Goal: Transaction & Acquisition: Purchase product/service

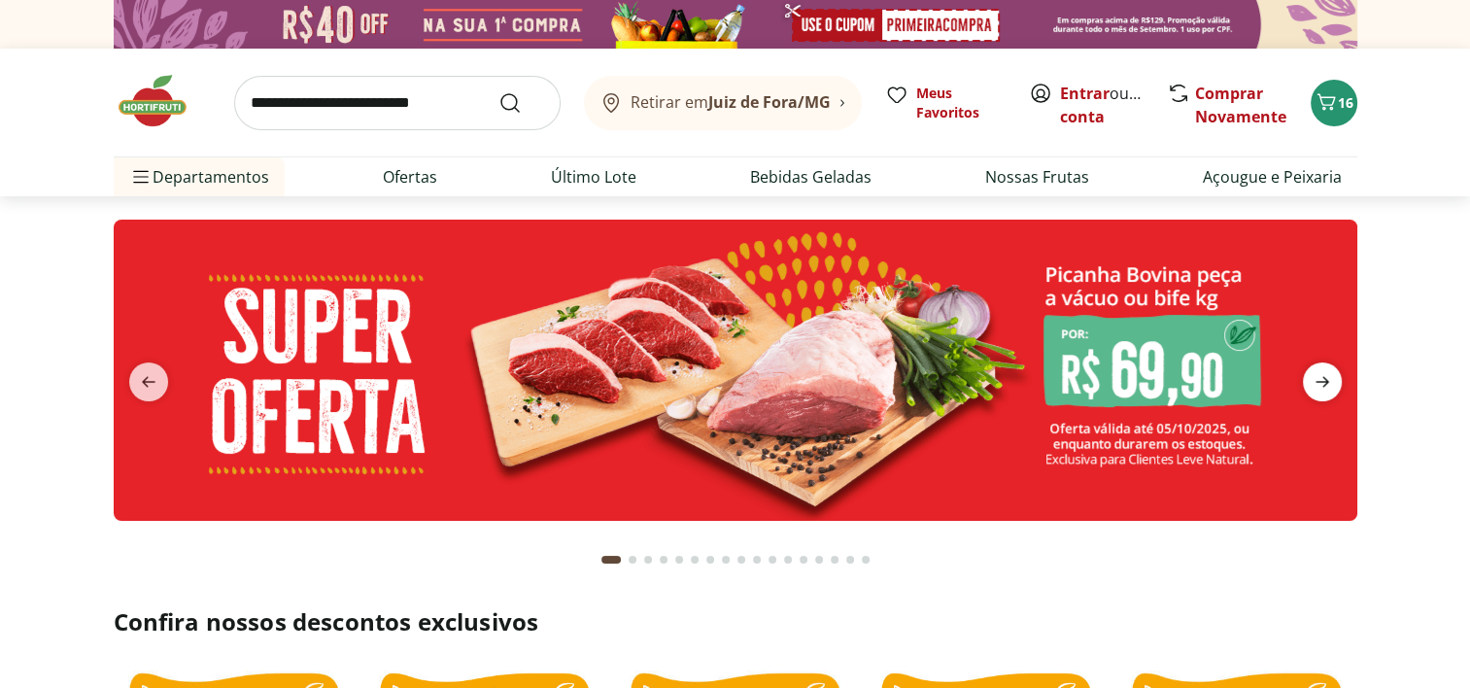
click at [1328, 391] on icon "next" at bounding box center [1322, 381] width 23 height 23
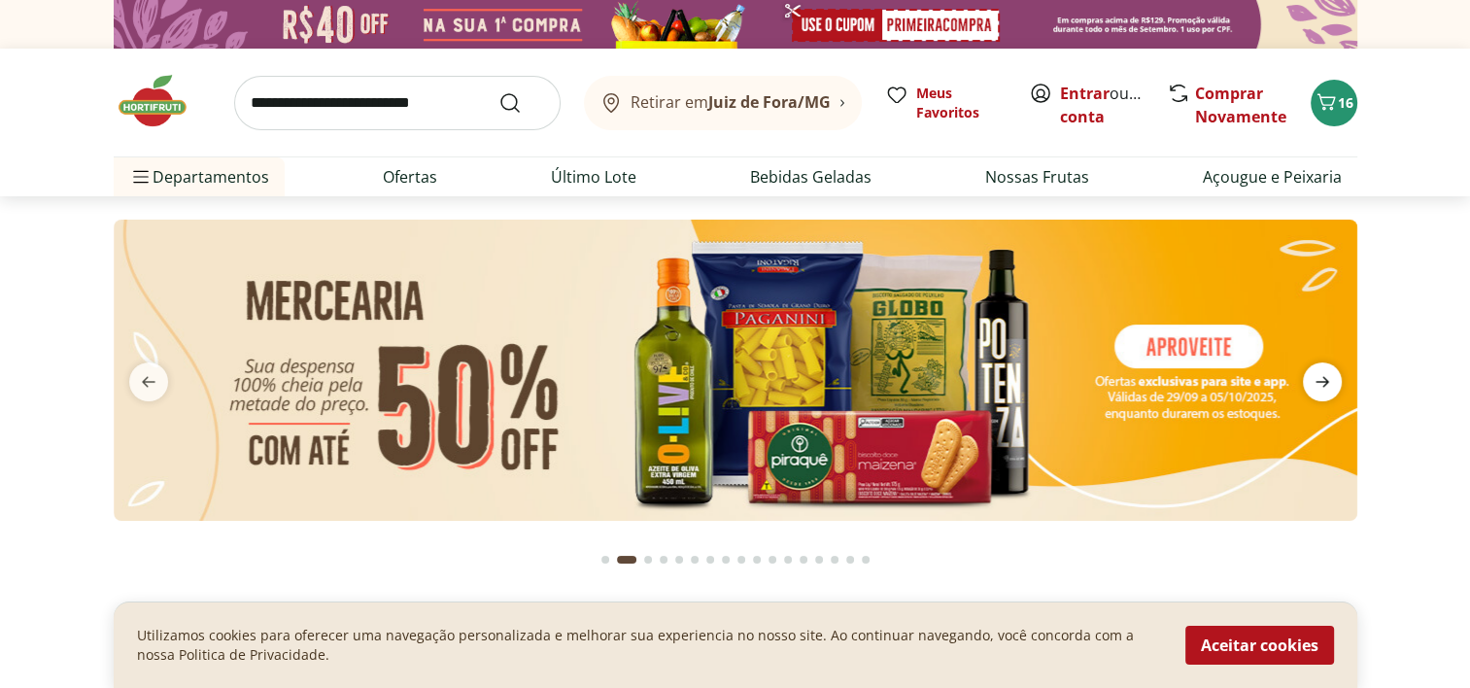
click at [1325, 384] on icon "next" at bounding box center [1323, 382] width 14 height 11
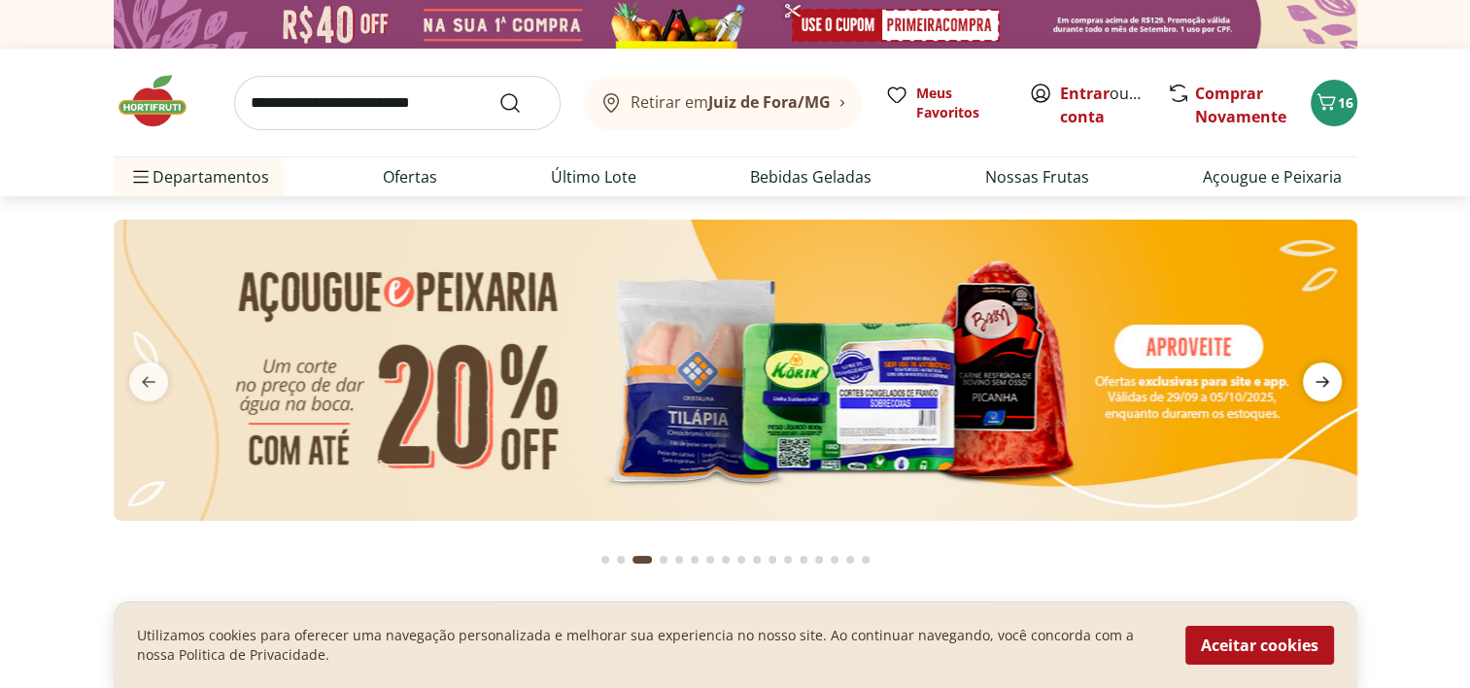
click at [1325, 384] on icon "next" at bounding box center [1323, 382] width 14 height 11
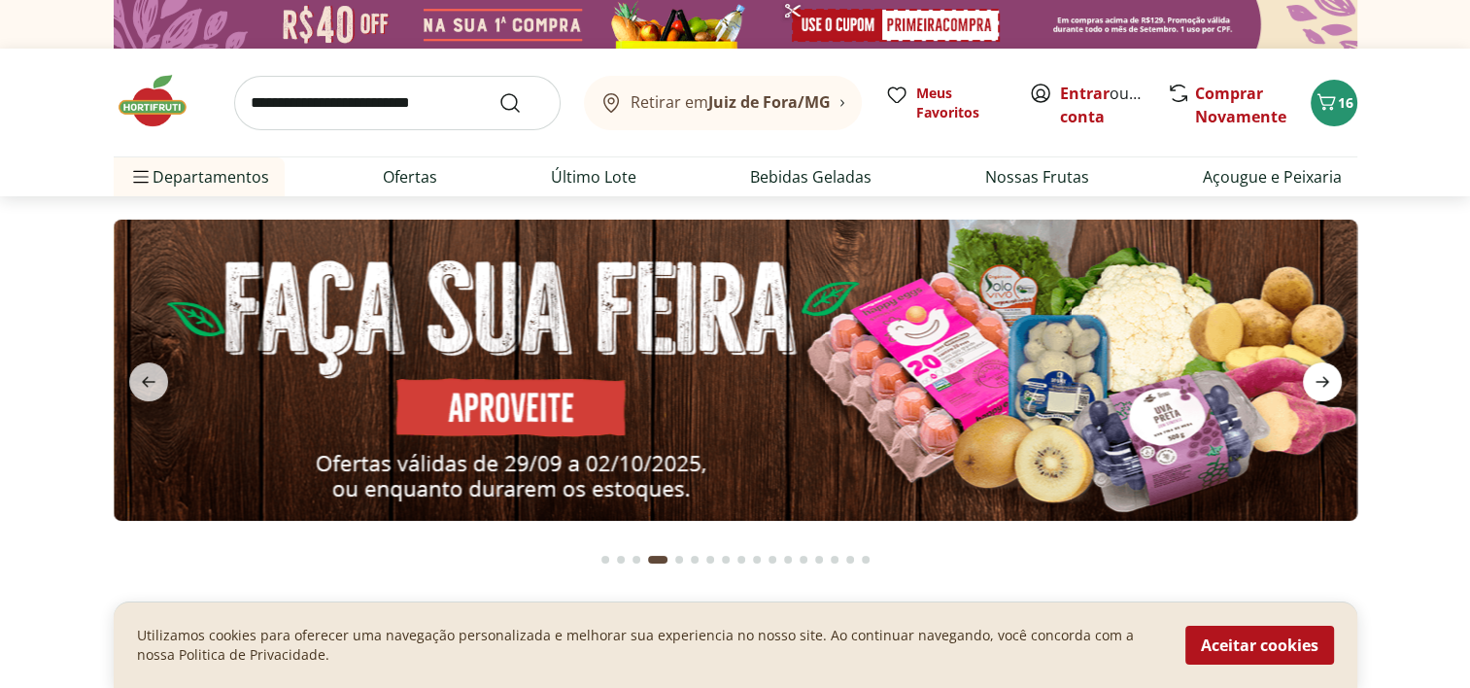
click at [1325, 384] on icon "next" at bounding box center [1323, 382] width 14 height 11
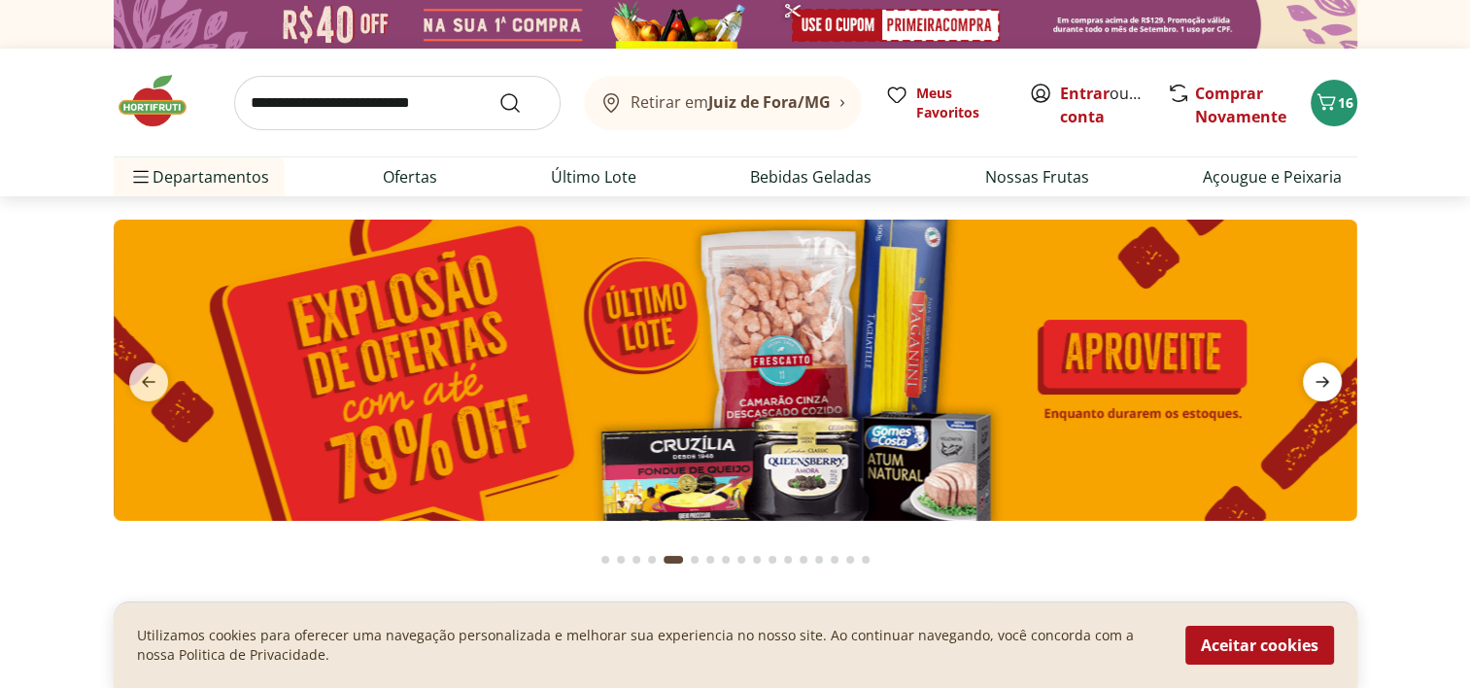
click at [1325, 384] on icon "next" at bounding box center [1323, 382] width 14 height 11
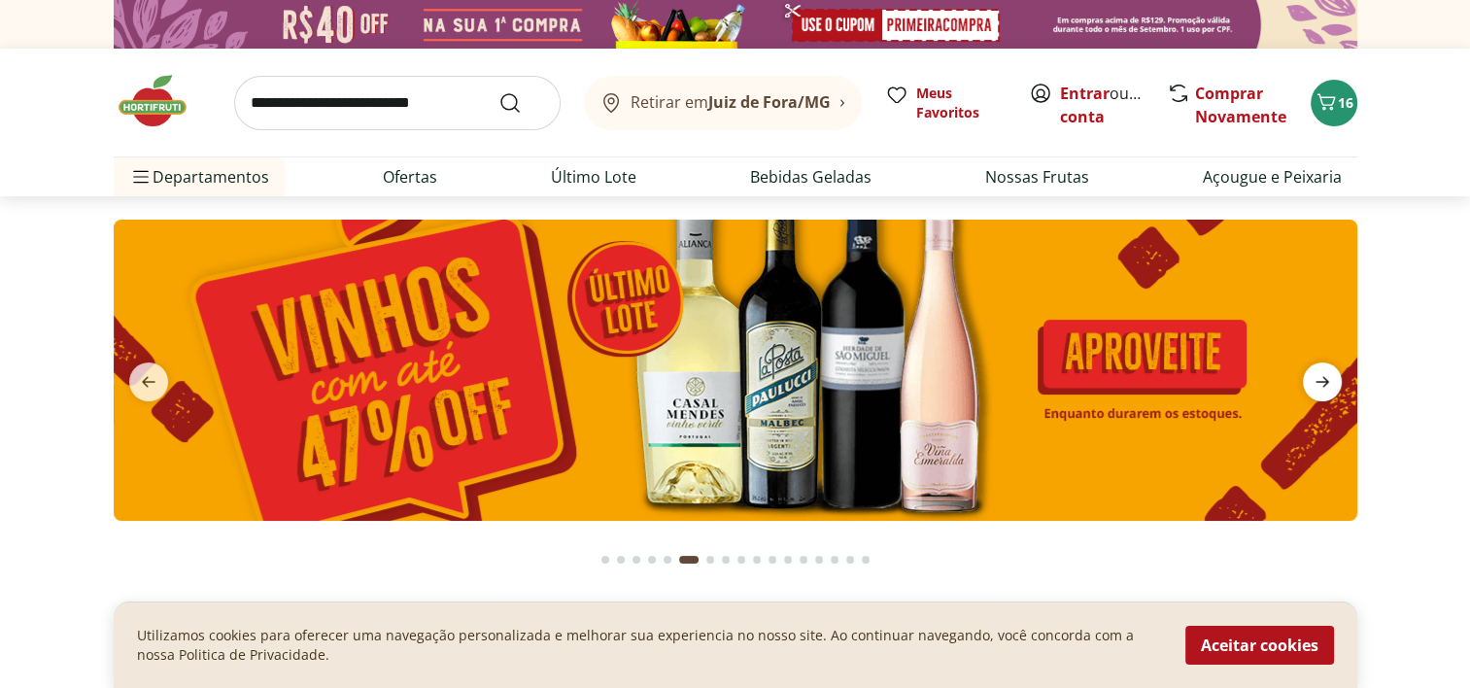
click at [1325, 384] on icon "next" at bounding box center [1323, 382] width 14 height 11
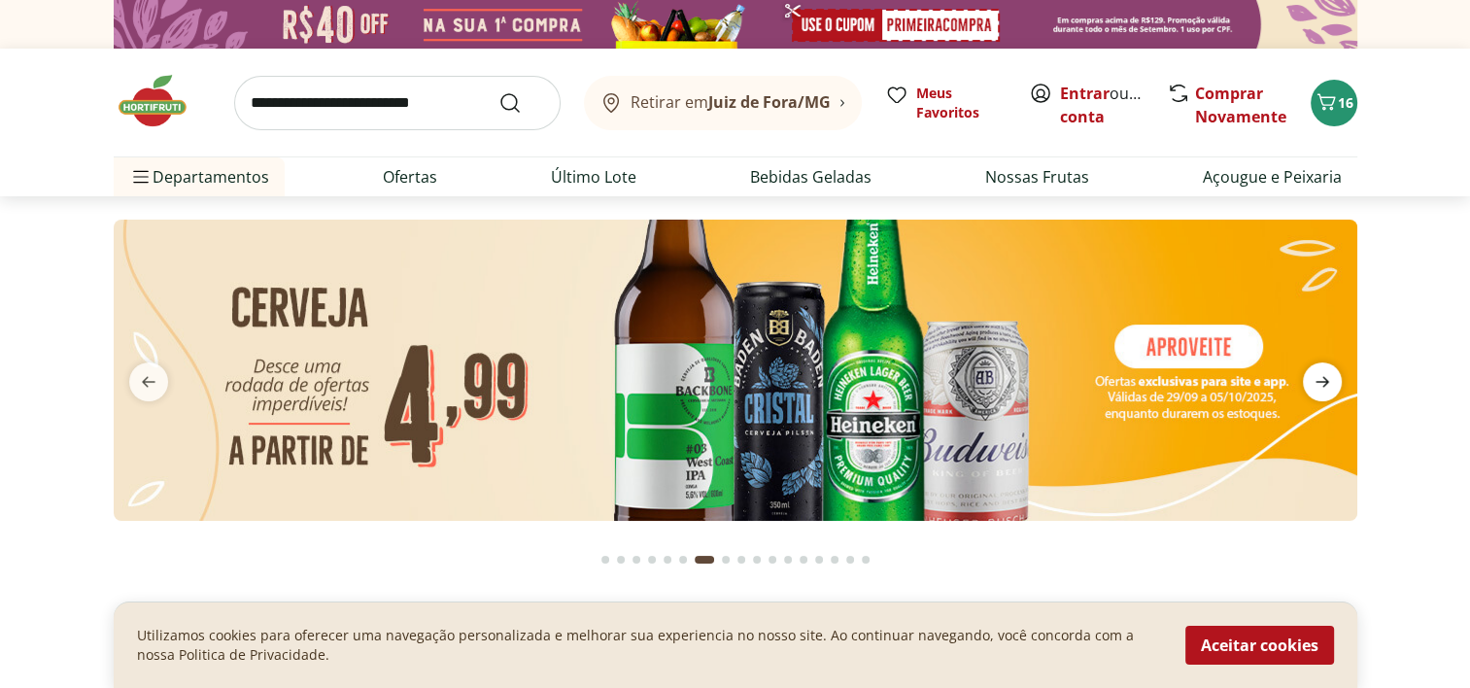
click at [1322, 385] on icon "next" at bounding box center [1322, 381] width 23 height 23
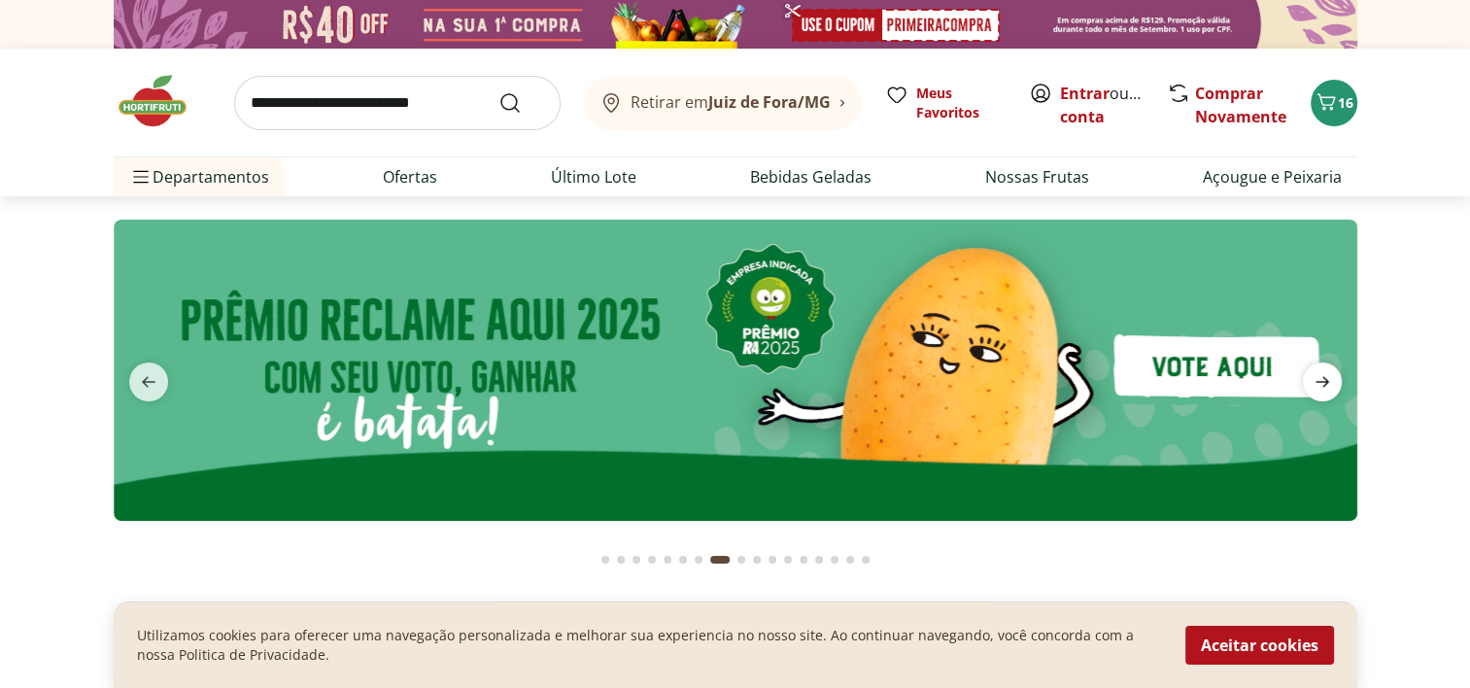
click at [1322, 385] on icon "next" at bounding box center [1322, 381] width 23 height 23
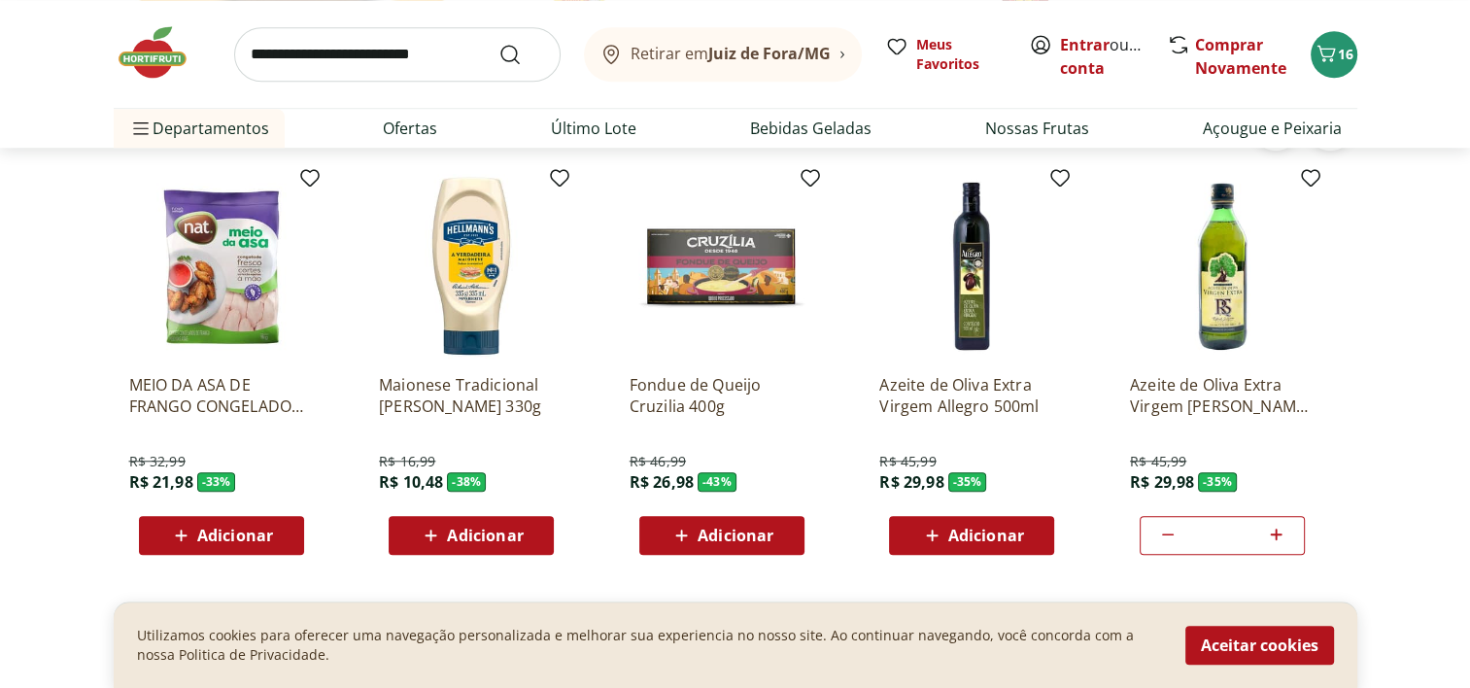
scroll to position [1555, 0]
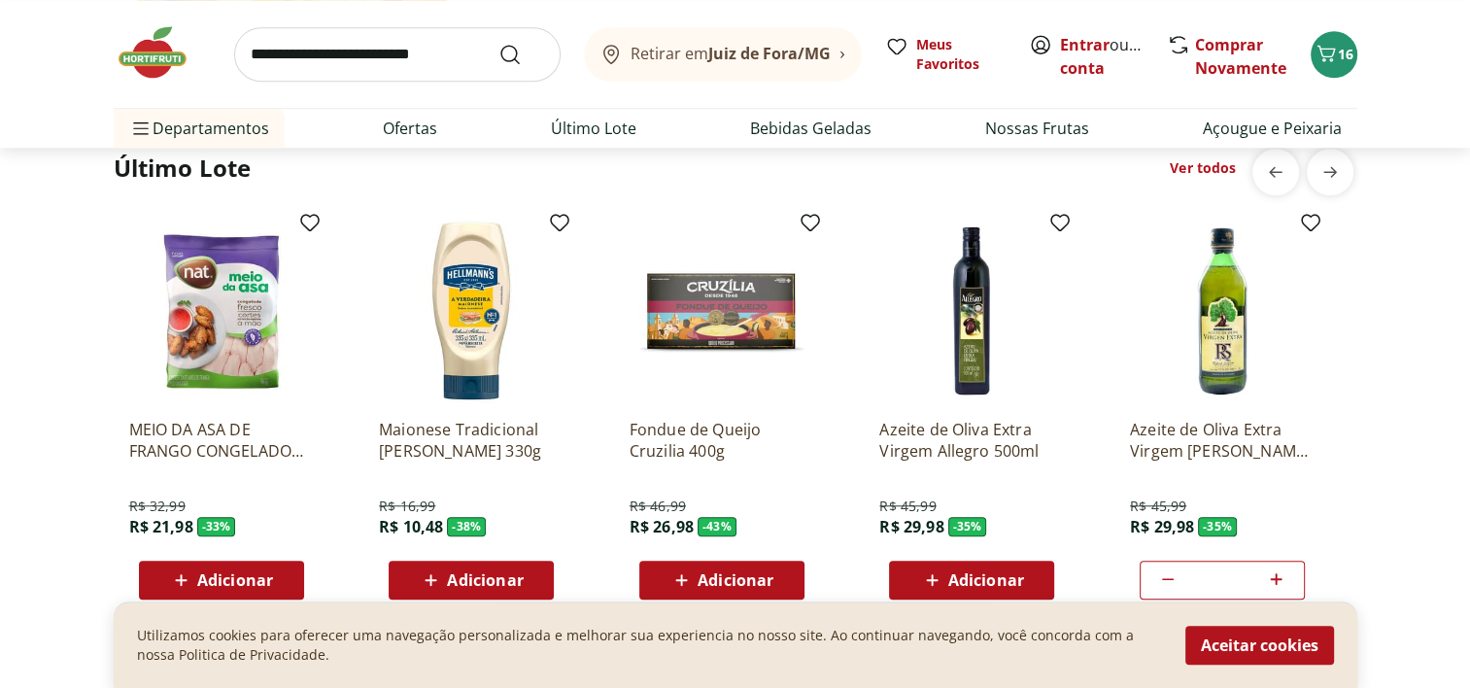
click at [1240, 315] on img at bounding box center [1222, 311] width 185 height 185
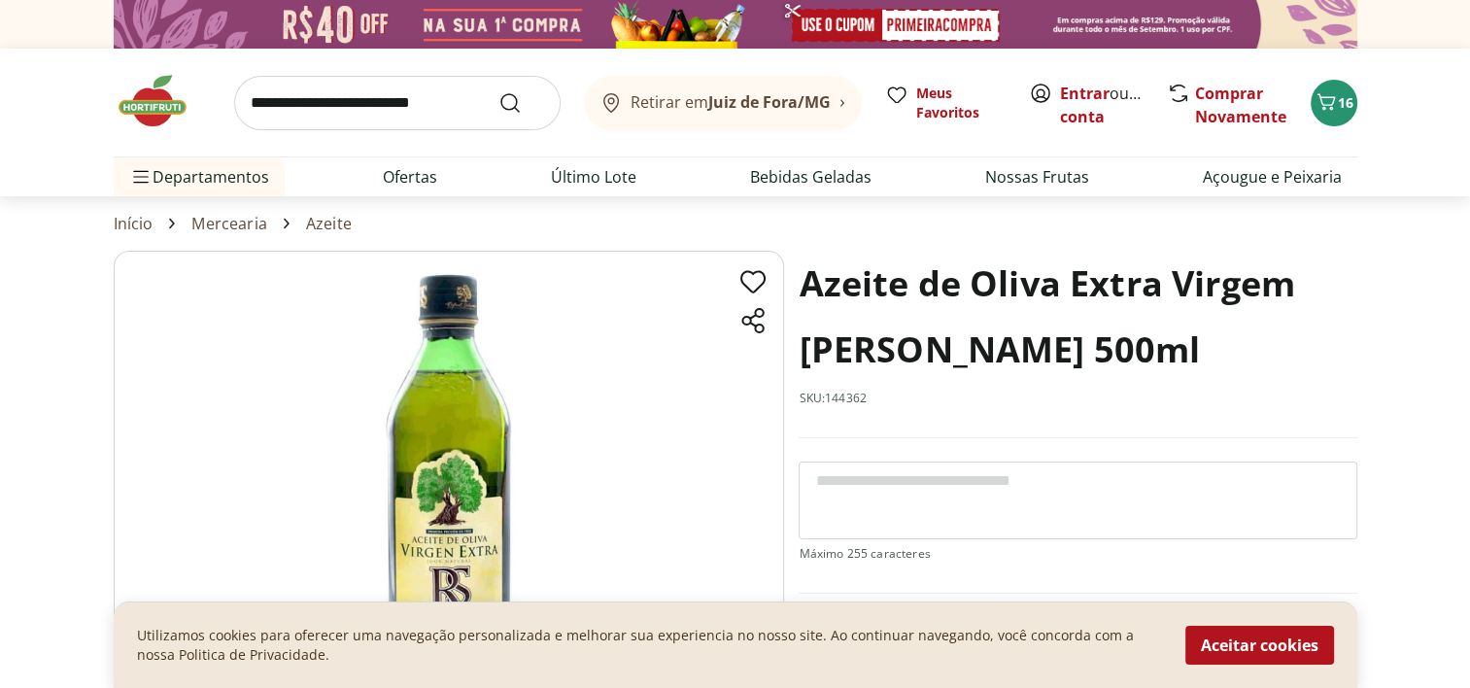
click at [164, 94] on img at bounding box center [162, 101] width 97 height 58
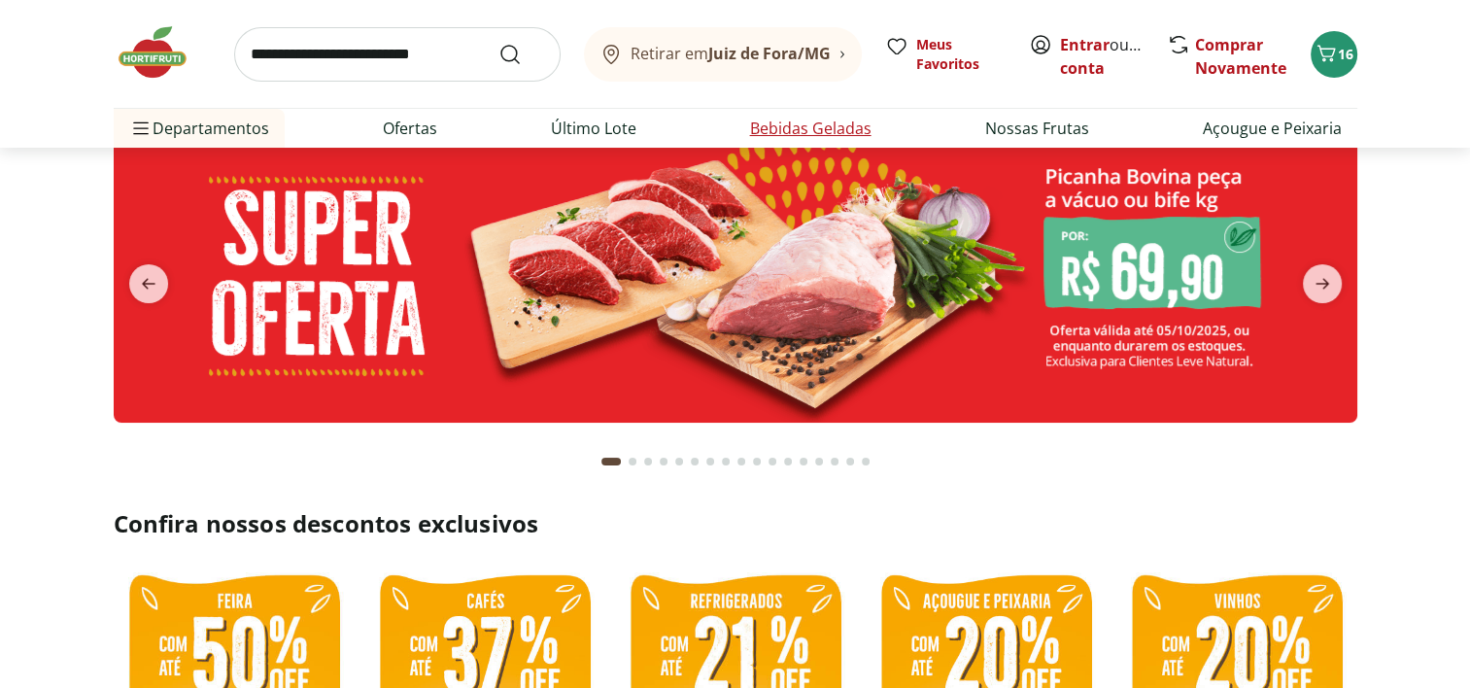
scroll to position [97, 0]
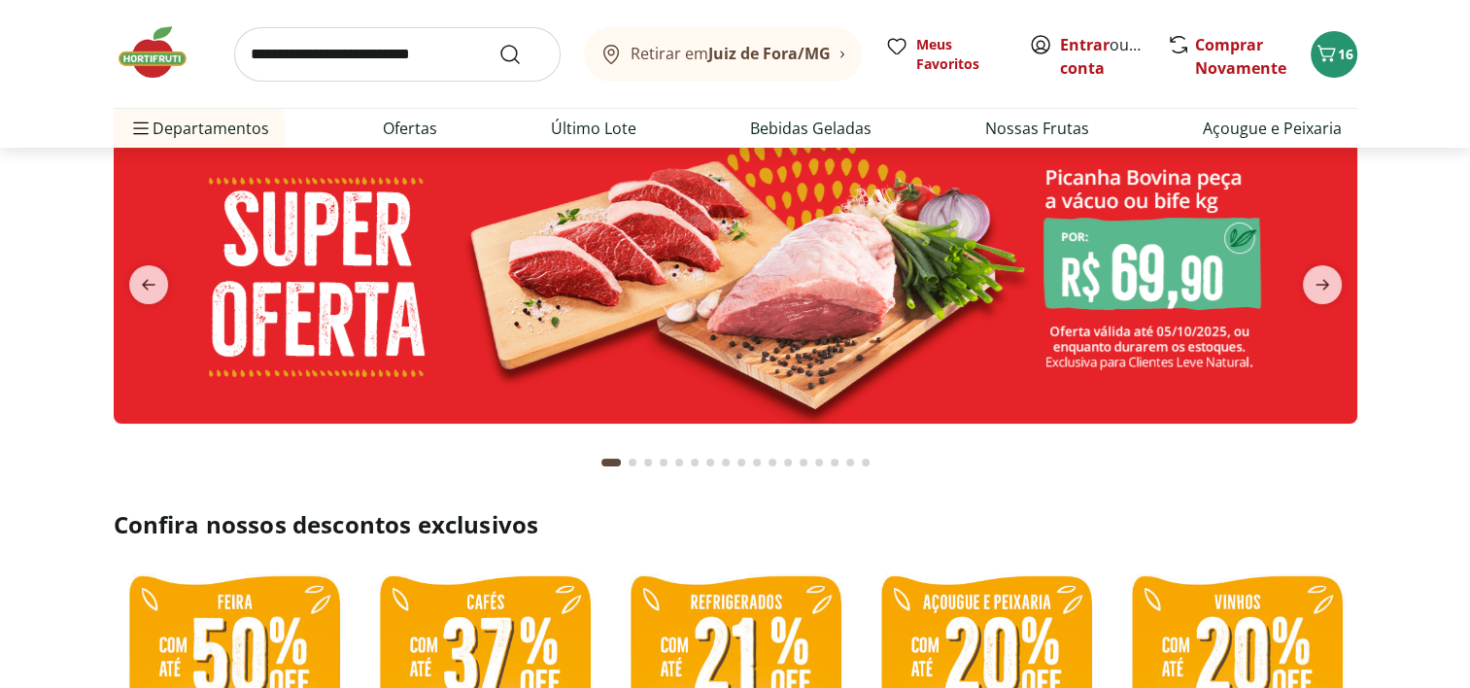
click at [844, 291] on img at bounding box center [736, 272] width 1244 height 301
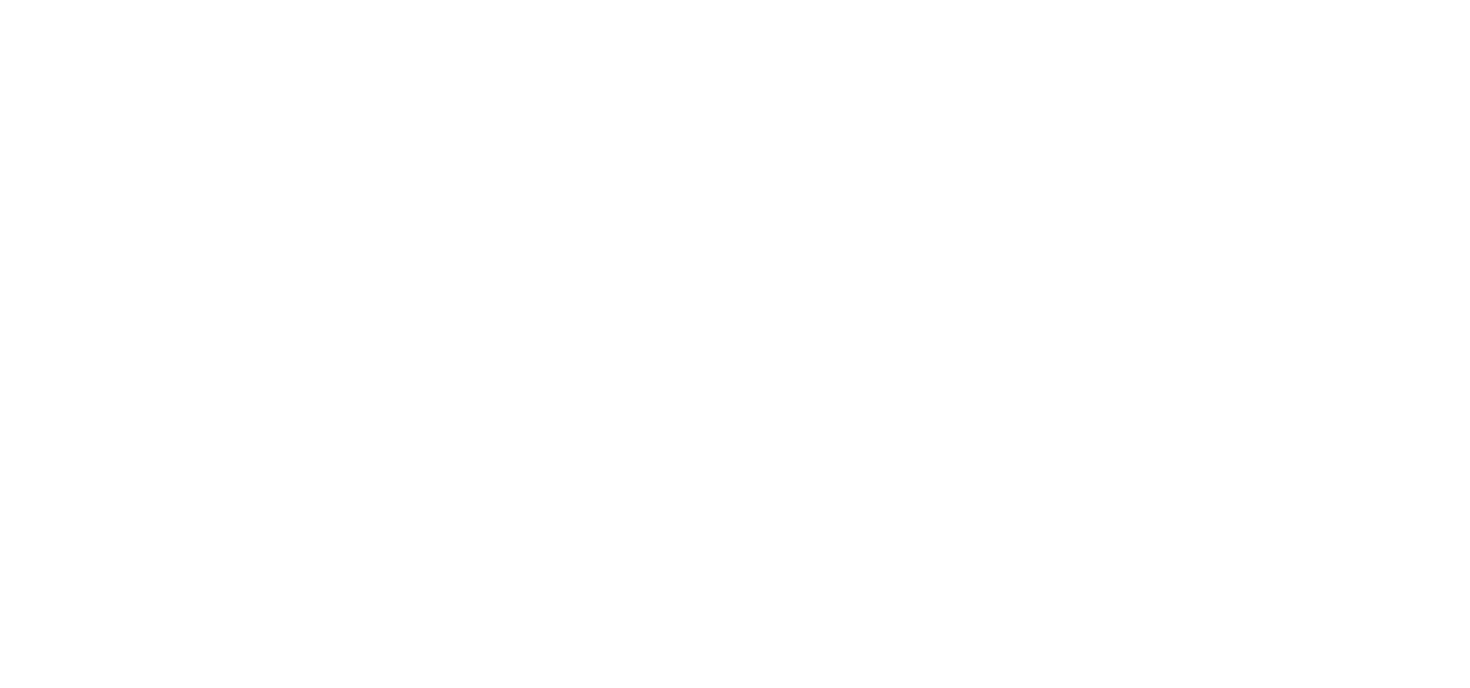
select select "**********"
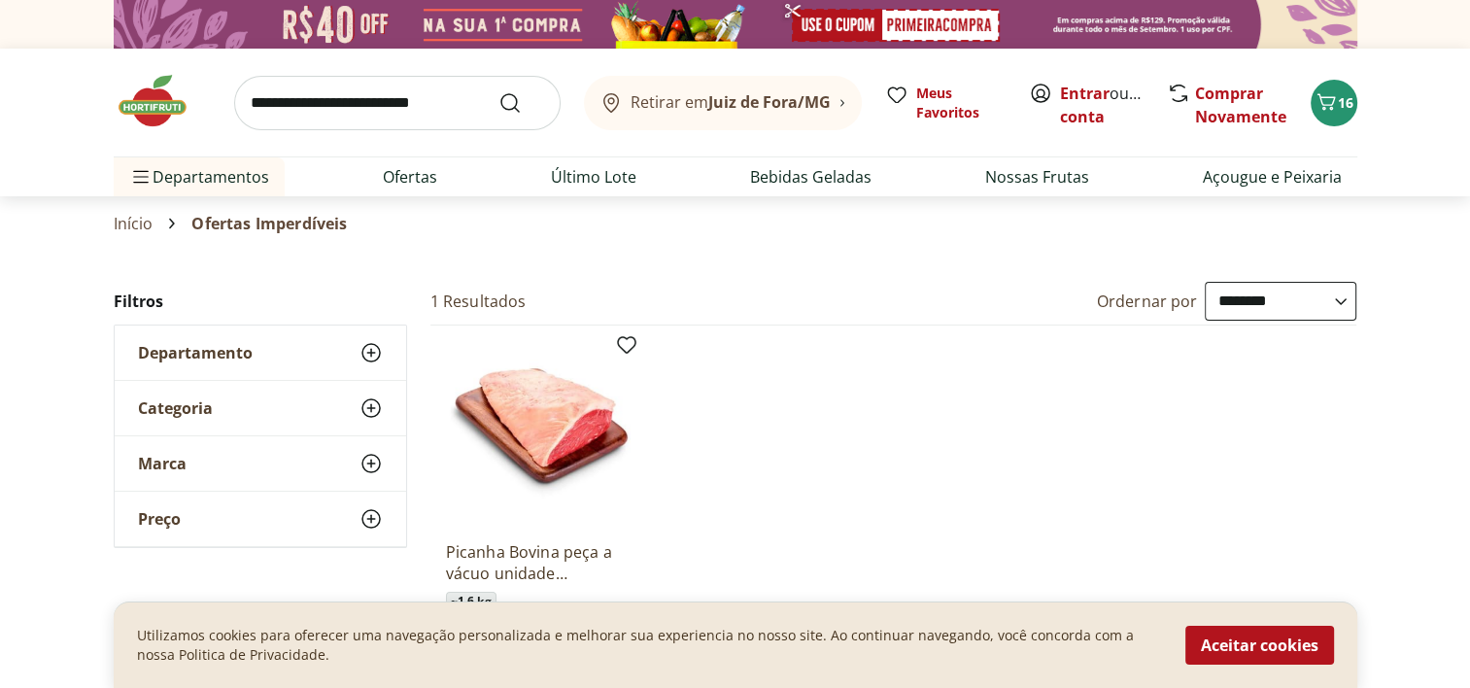
click at [145, 102] on img at bounding box center [162, 101] width 97 height 58
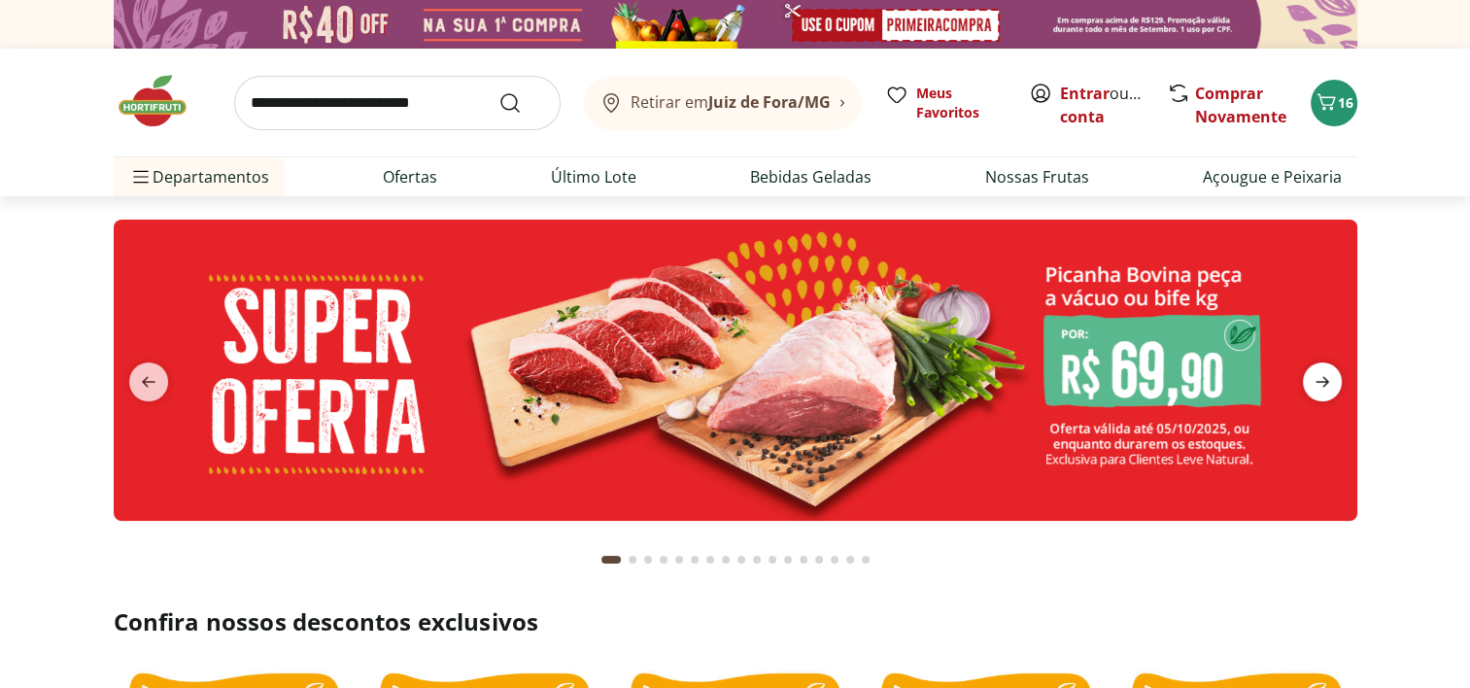
click at [1318, 378] on icon "next" at bounding box center [1322, 381] width 23 height 23
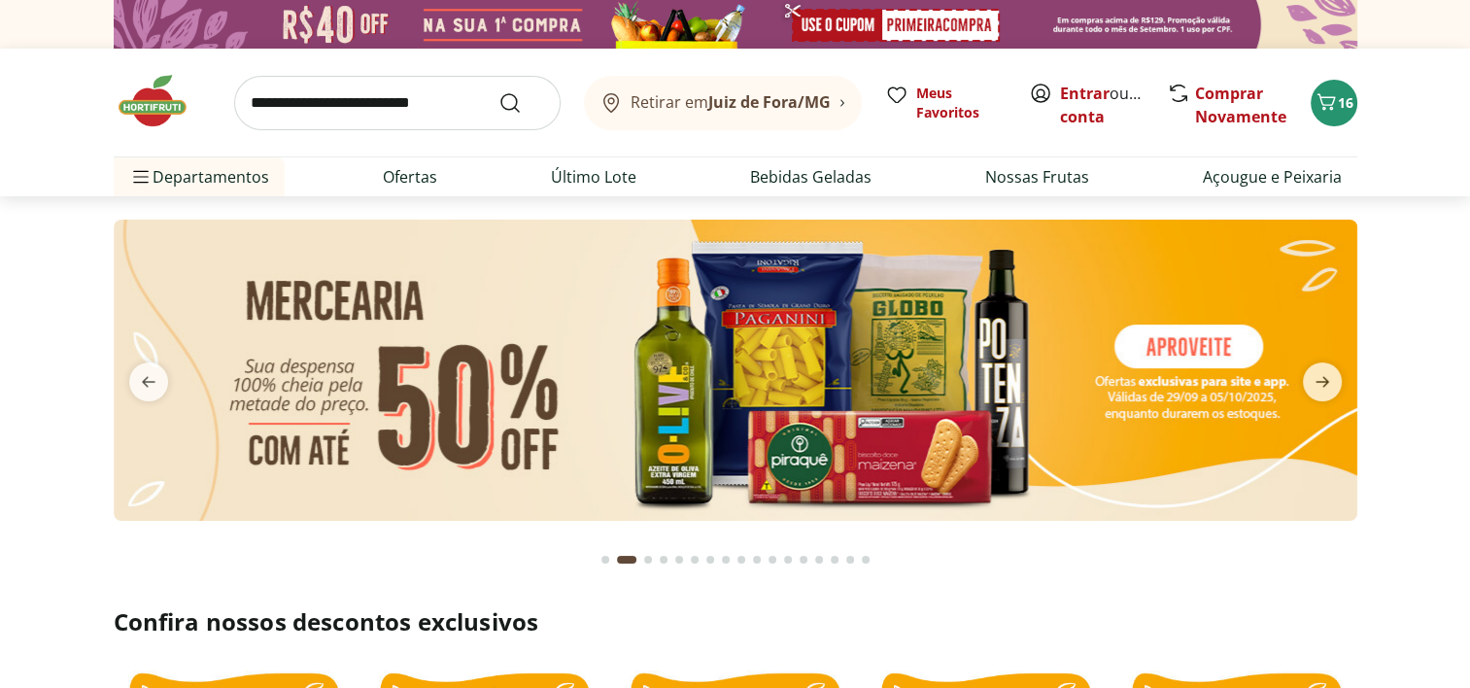
click at [802, 420] on img at bounding box center [736, 370] width 1244 height 301
select select "**********"
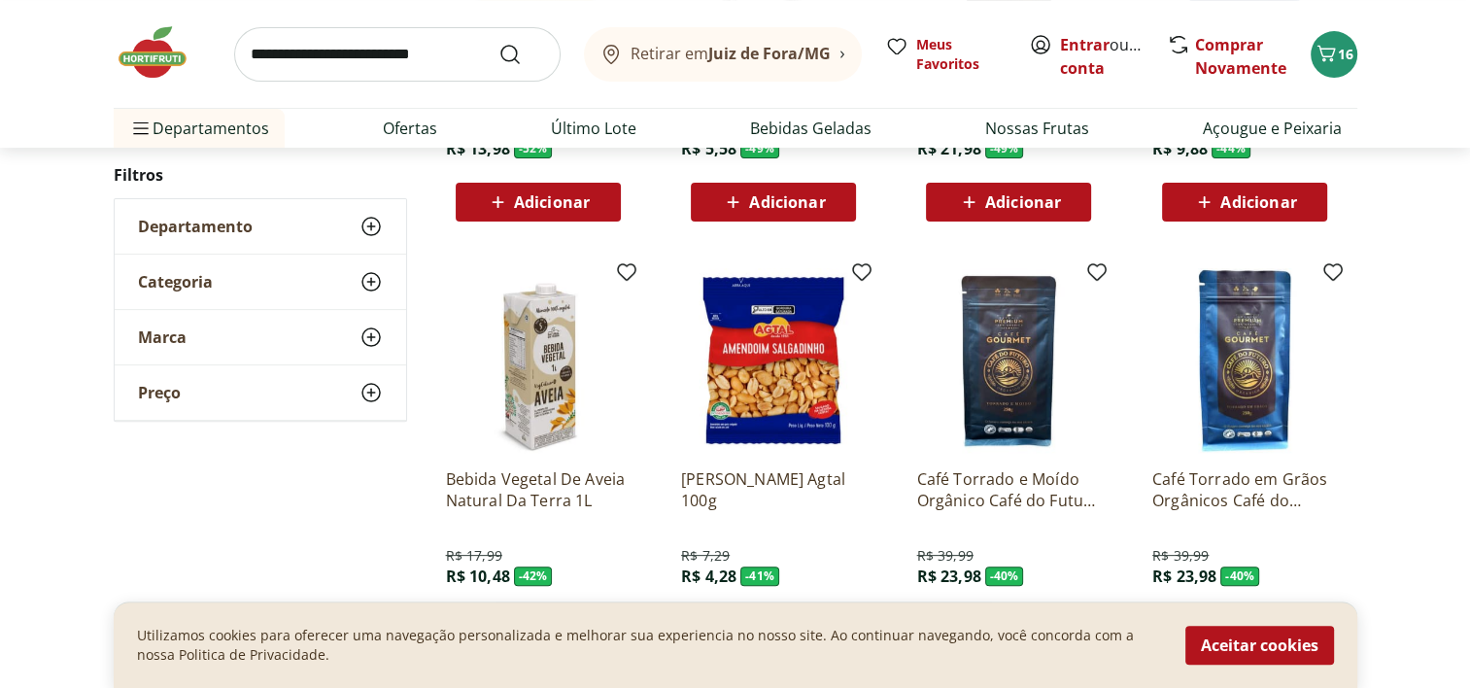
scroll to position [486, 0]
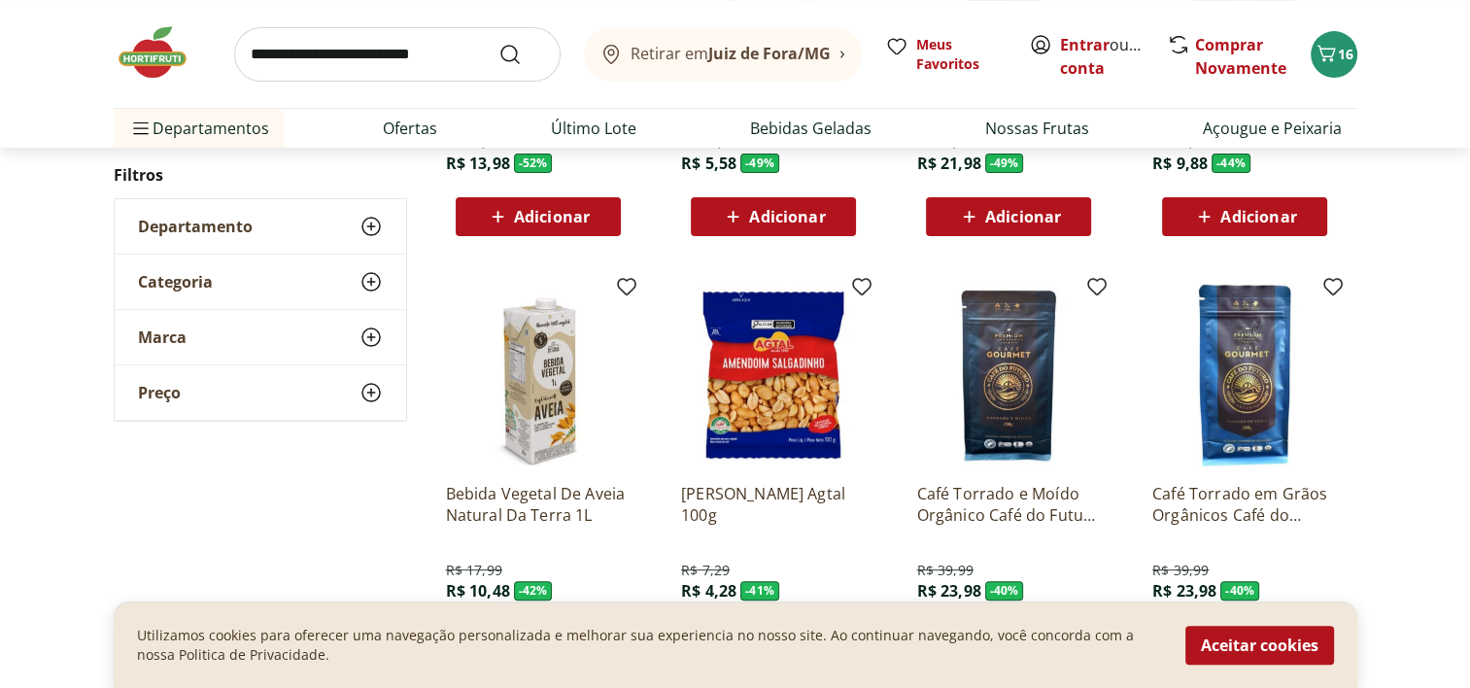
click at [152, 62] on img at bounding box center [162, 52] width 97 height 58
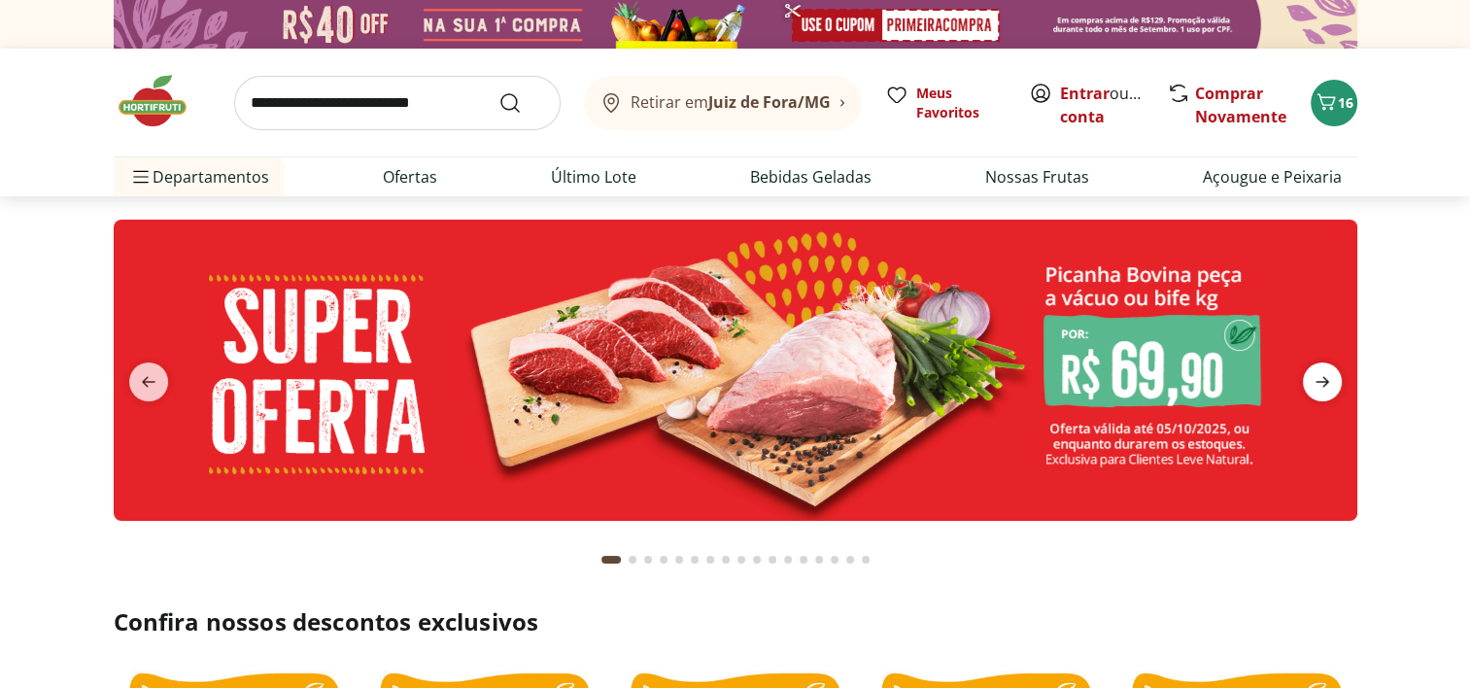
click at [1318, 388] on icon "next" at bounding box center [1322, 381] width 23 height 23
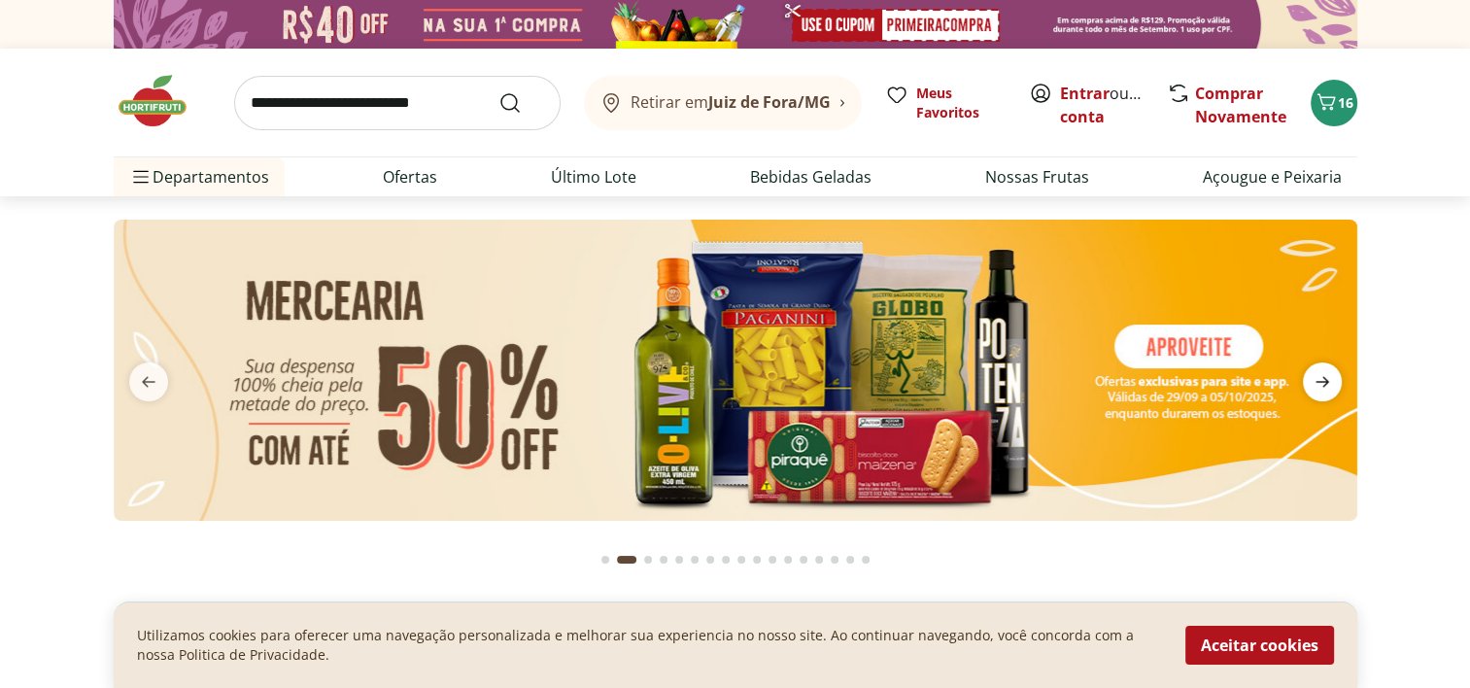
click at [1314, 378] on icon "next" at bounding box center [1322, 381] width 23 height 23
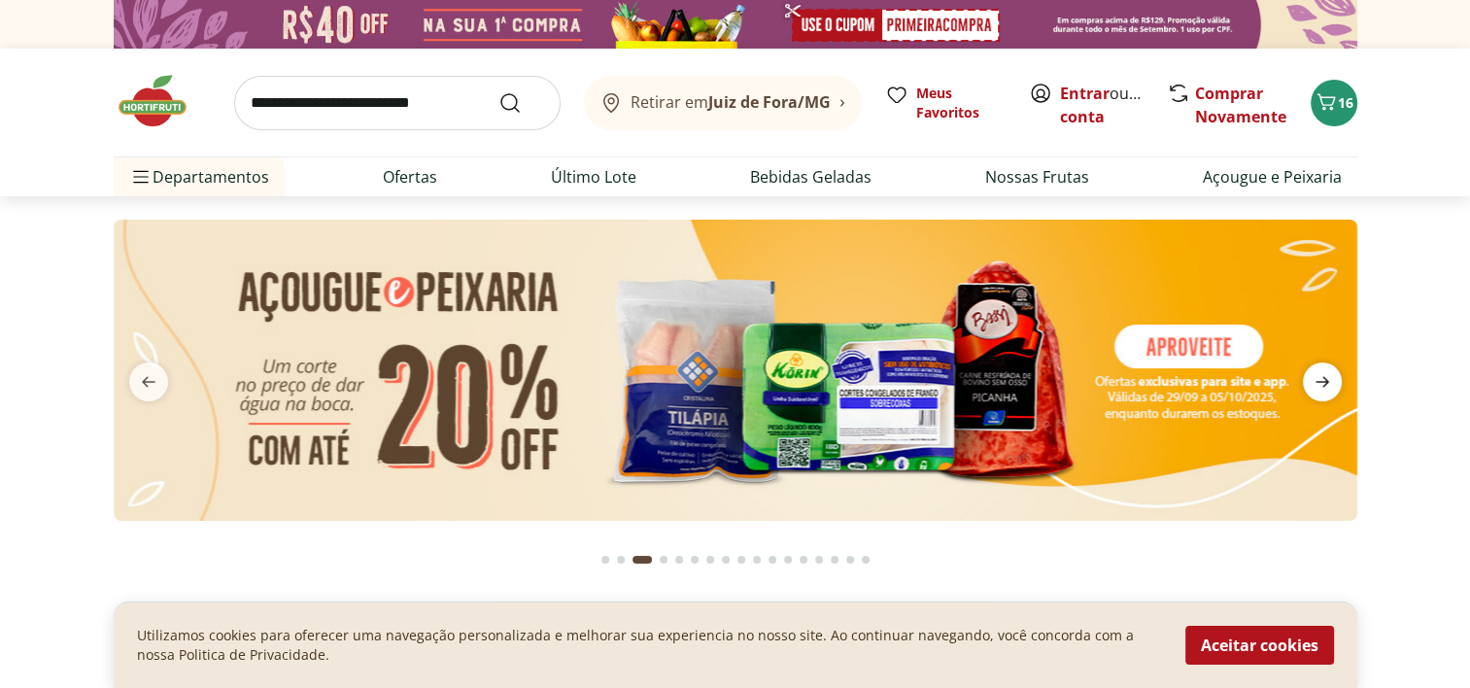
click at [1317, 382] on icon "next" at bounding box center [1323, 382] width 14 height 11
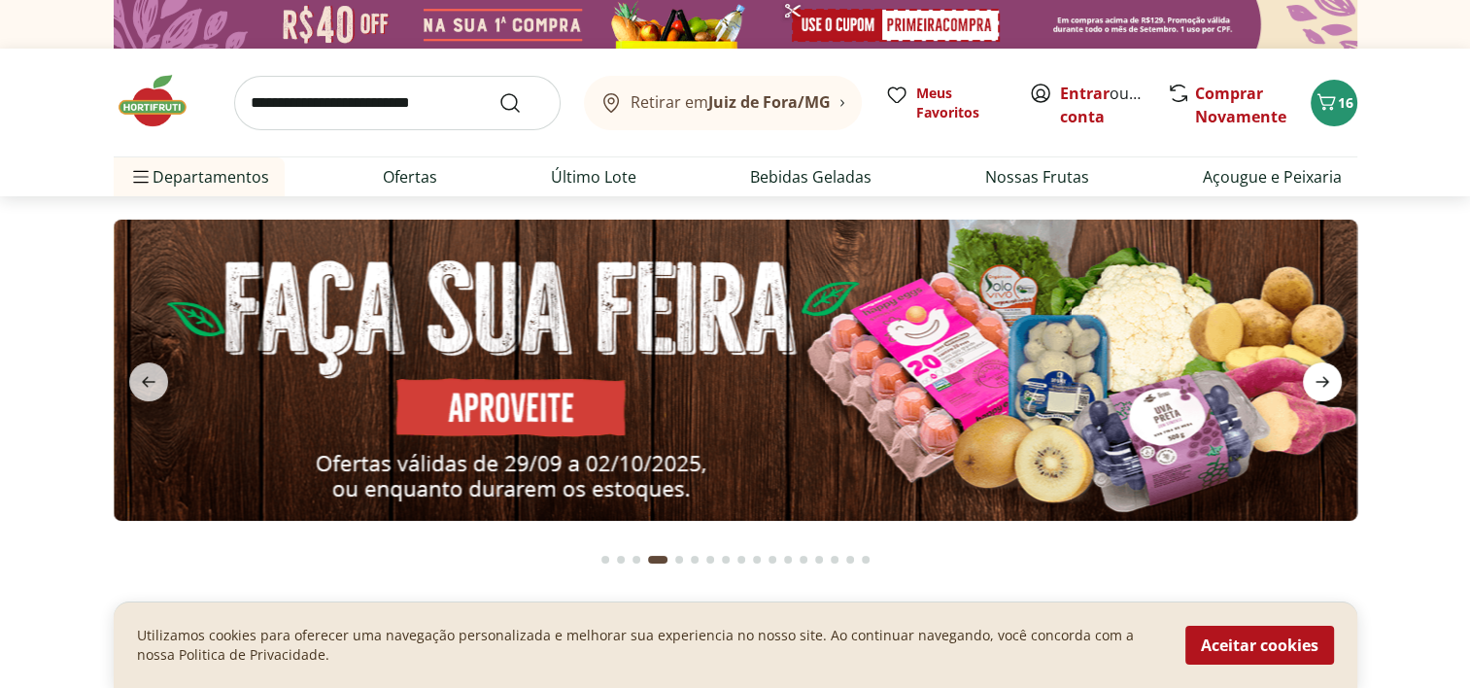
click at [1317, 382] on icon "next" at bounding box center [1323, 382] width 14 height 11
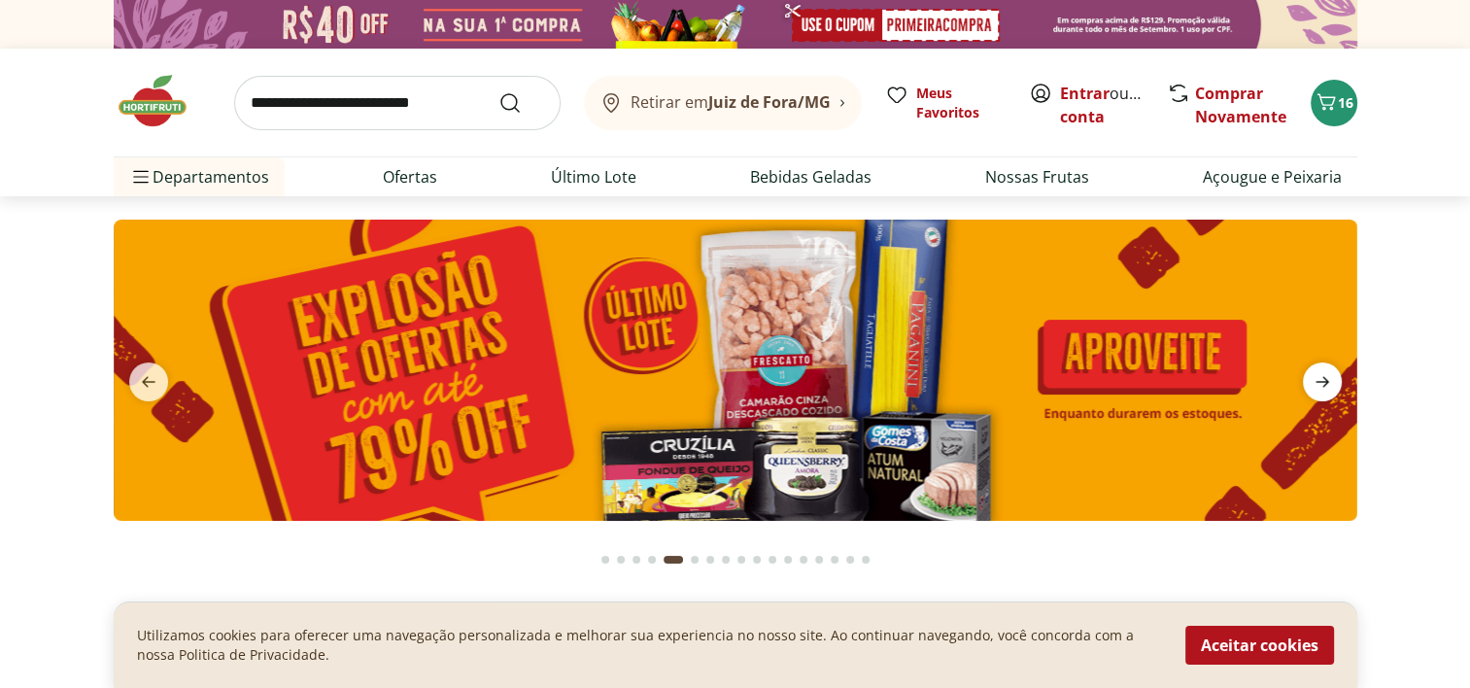
click at [1319, 385] on icon "next" at bounding box center [1322, 381] width 23 height 23
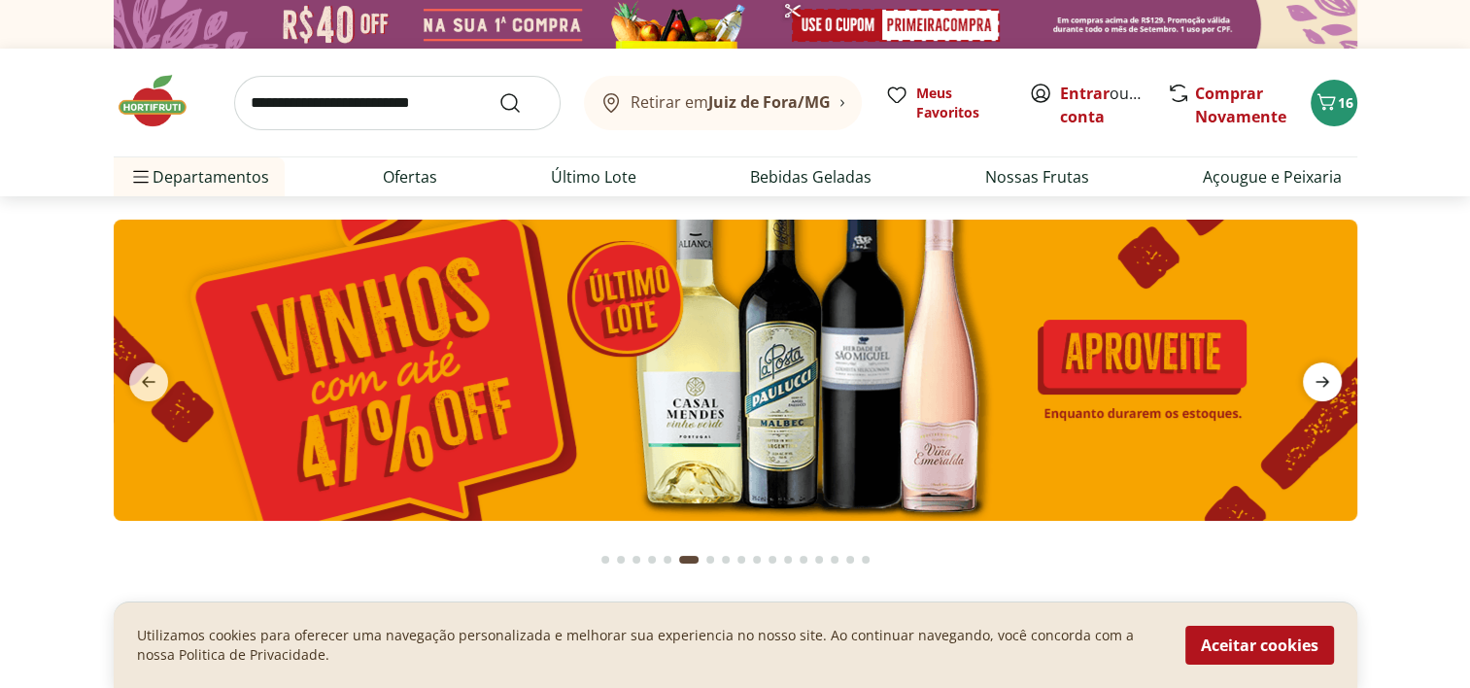
click at [1319, 385] on icon "next" at bounding box center [1322, 381] width 23 height 23
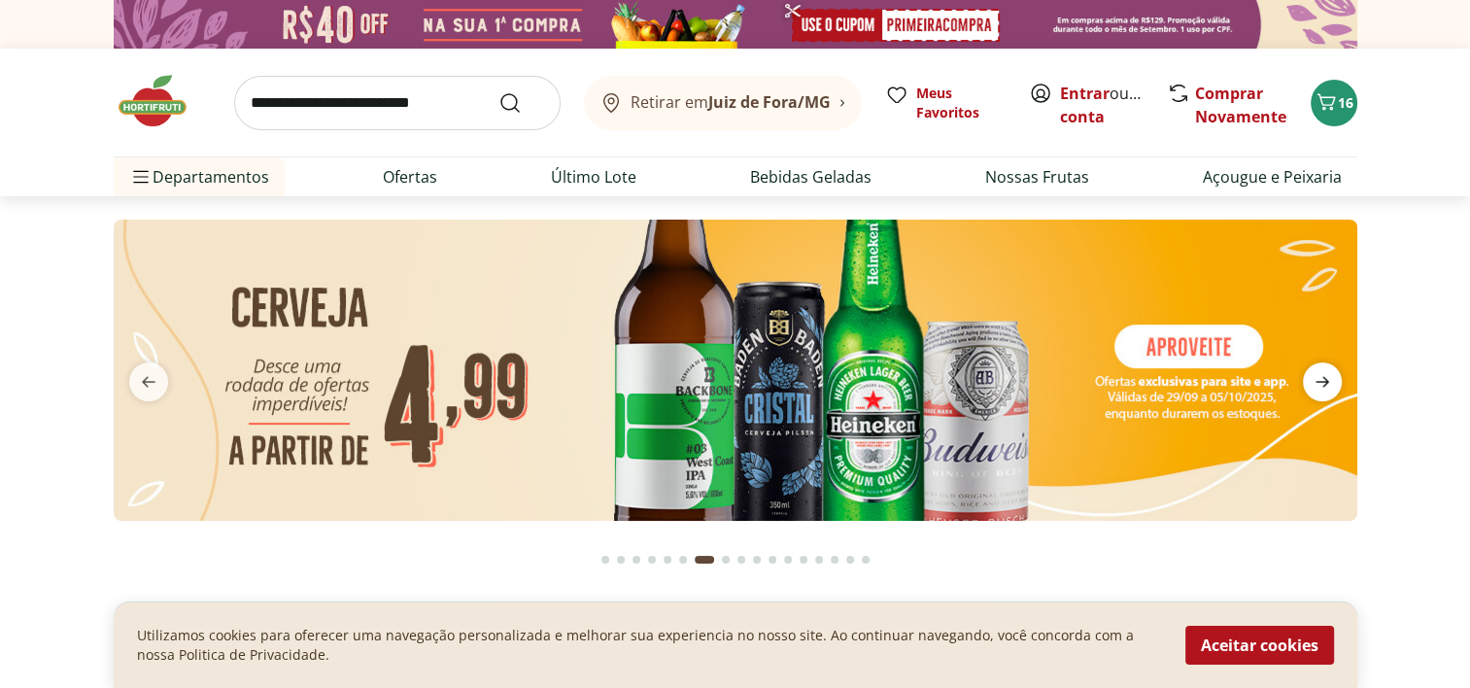
click at [1319, 385] on icon "next" at bounding box center [1322, 381] width 23 height 23
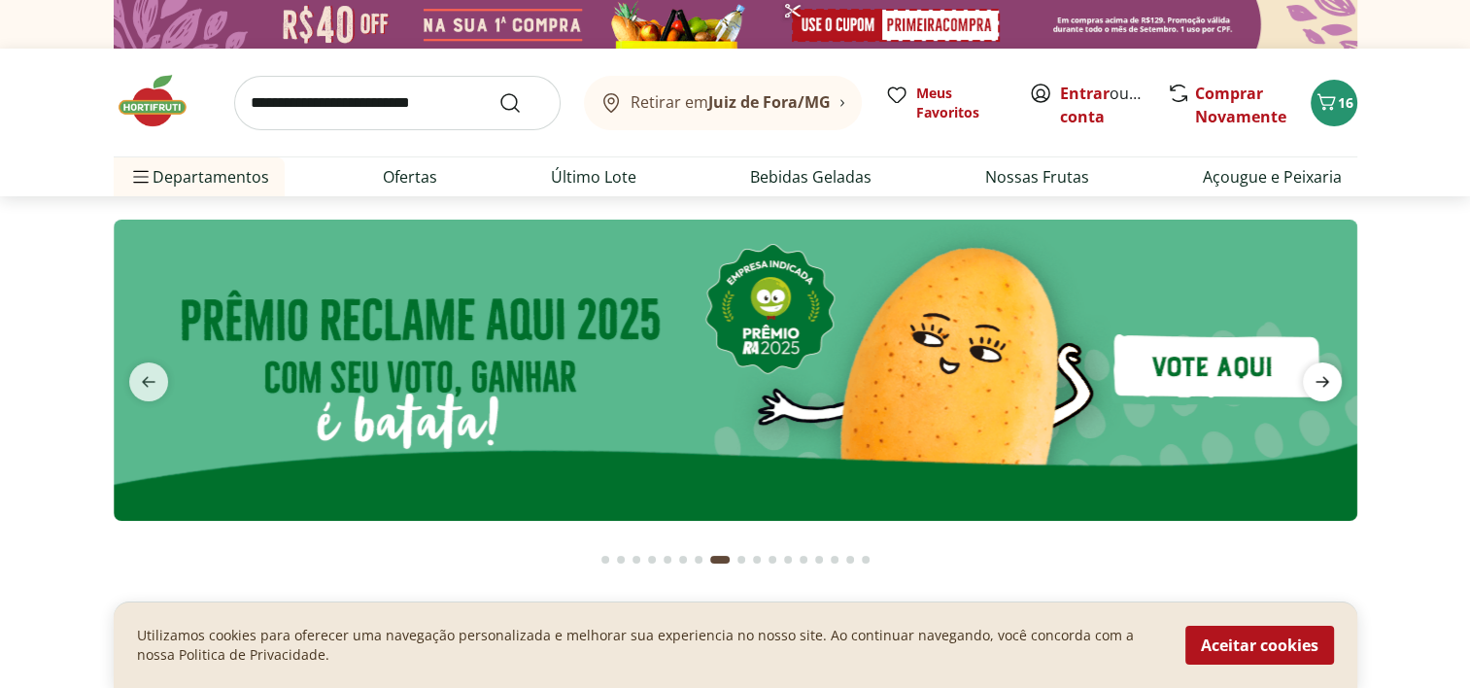
click at [1319, 385] on icon "next" at bounding box center [1322, 381] width 23 height 23
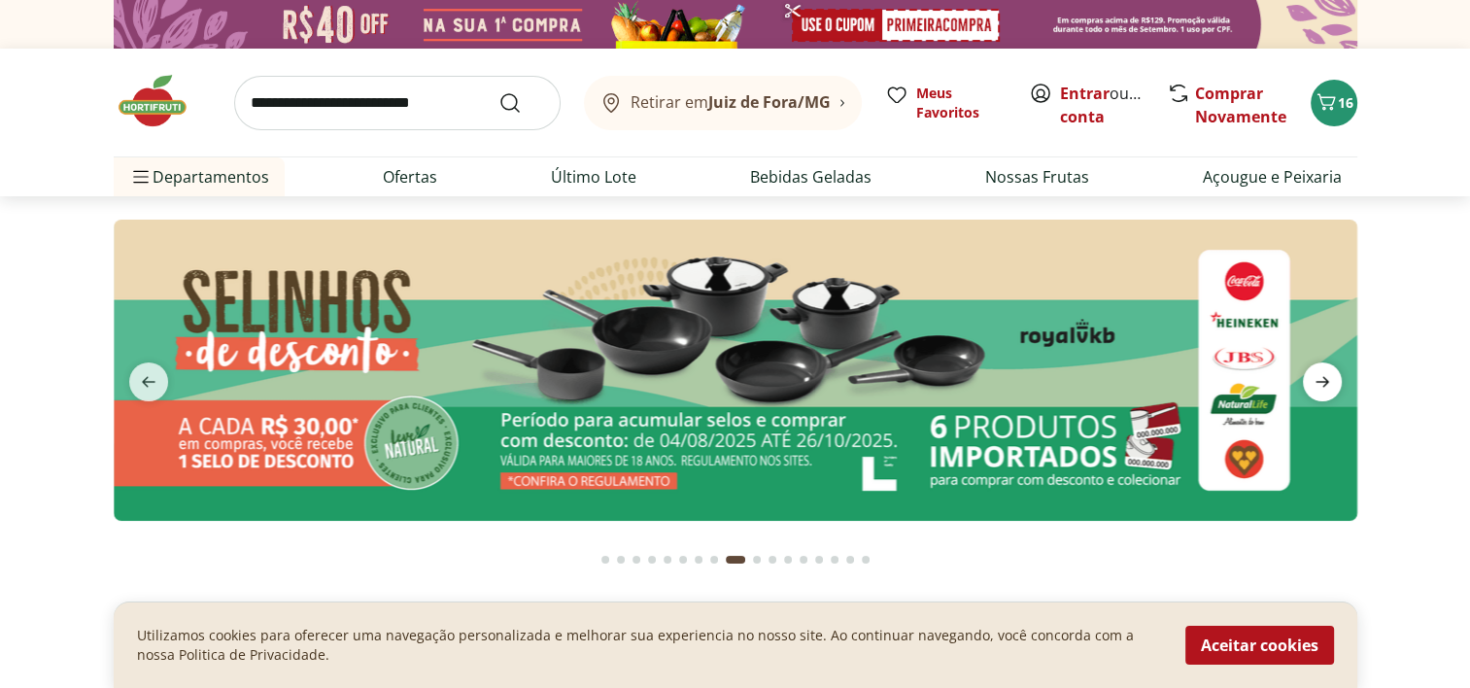
click at [1319, 385] on icon "next" at bounding box center [1322, 381] width 23 height 23
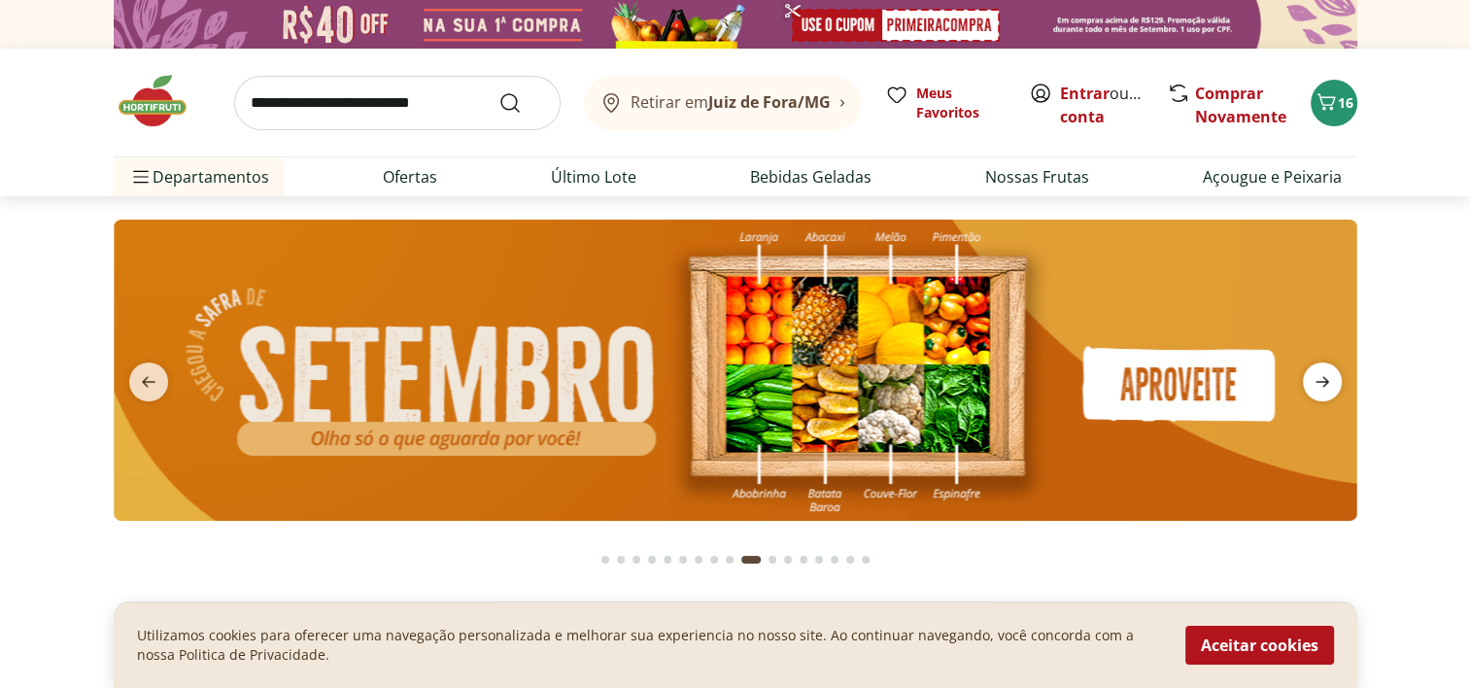
click at [1319, 385] on icon "next" at bounding box center [1322, 381] width 23 height 23
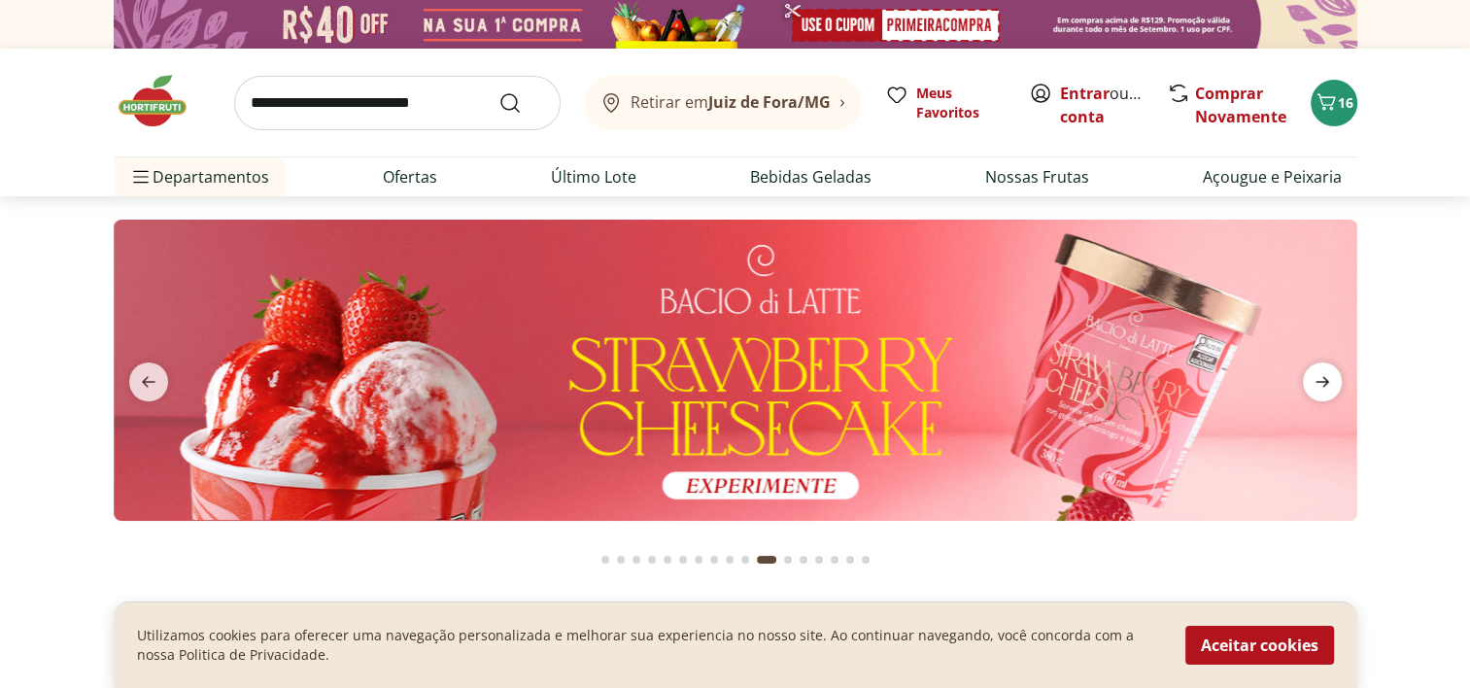
click at [1319, 385] on icon "next" at bounding box center [1322, 381] width 23 height 23
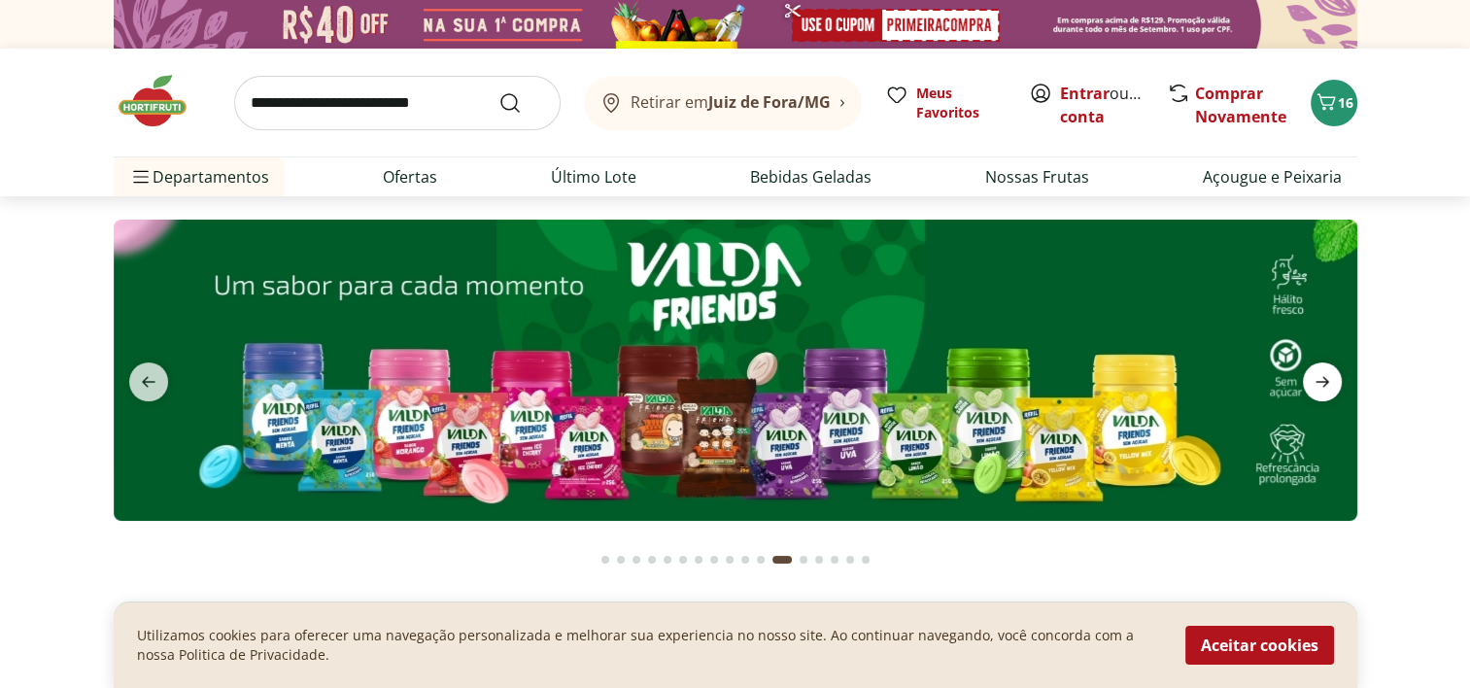
click at [1319, 385] on icon "next" at bounding box center [1322, 381] width 23 height 23
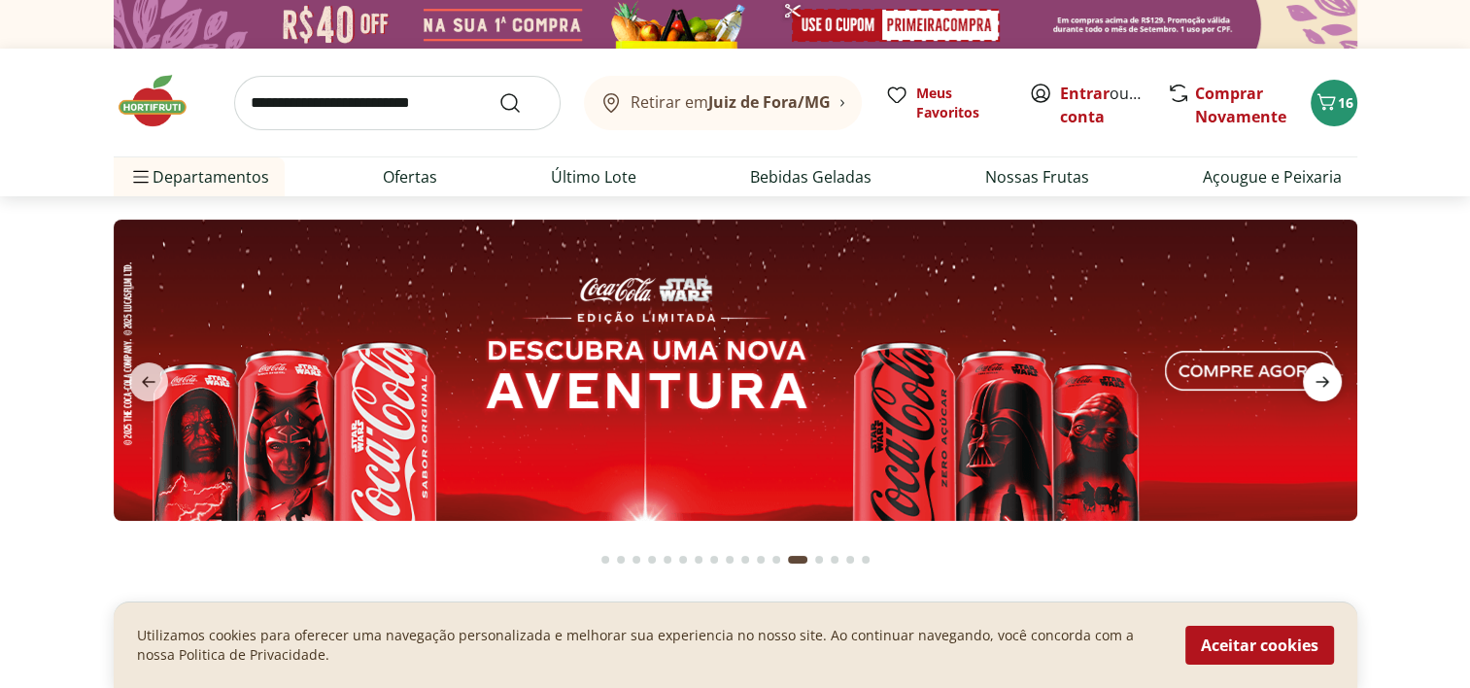
click at [1319, 385] on icon "next" at bounding box center [1322, 381] width 23 height 23
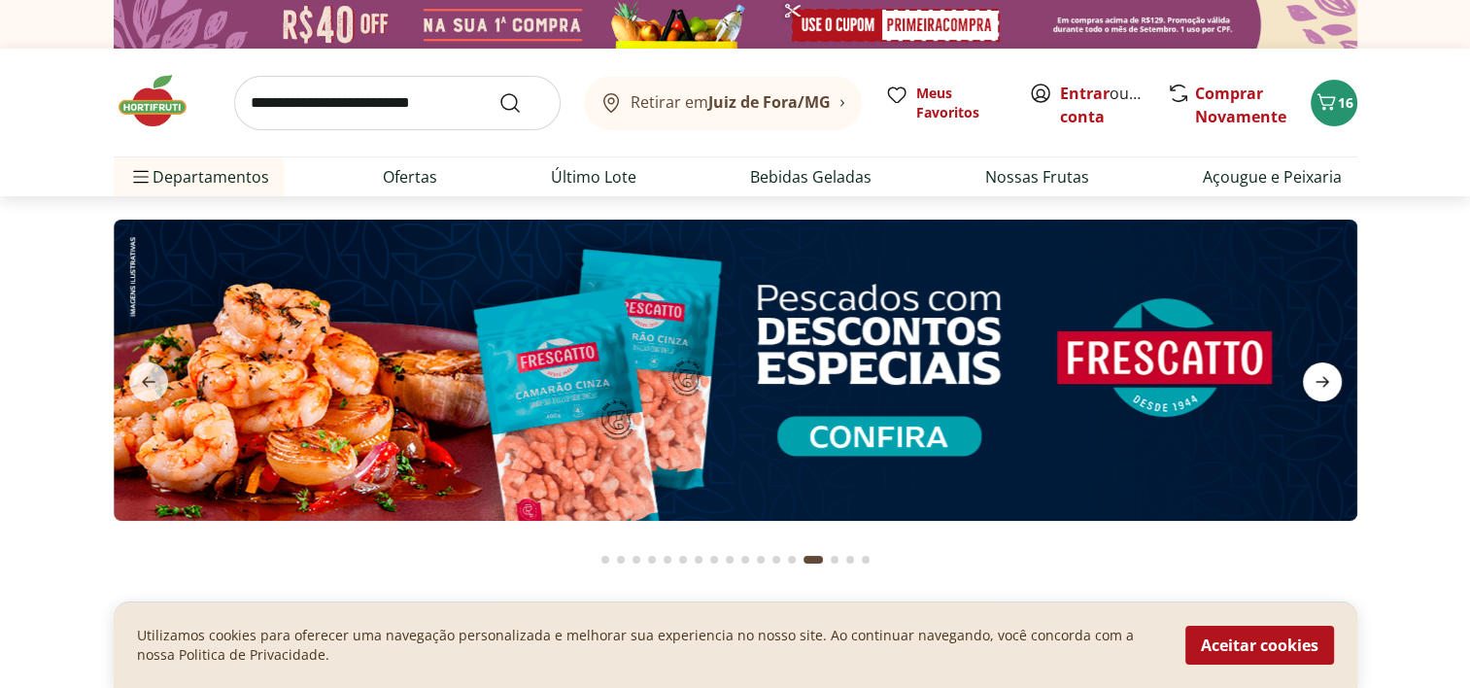
click at [1319, 385] on icon "next" at bounding box center [1322, 381] width 23 height 23
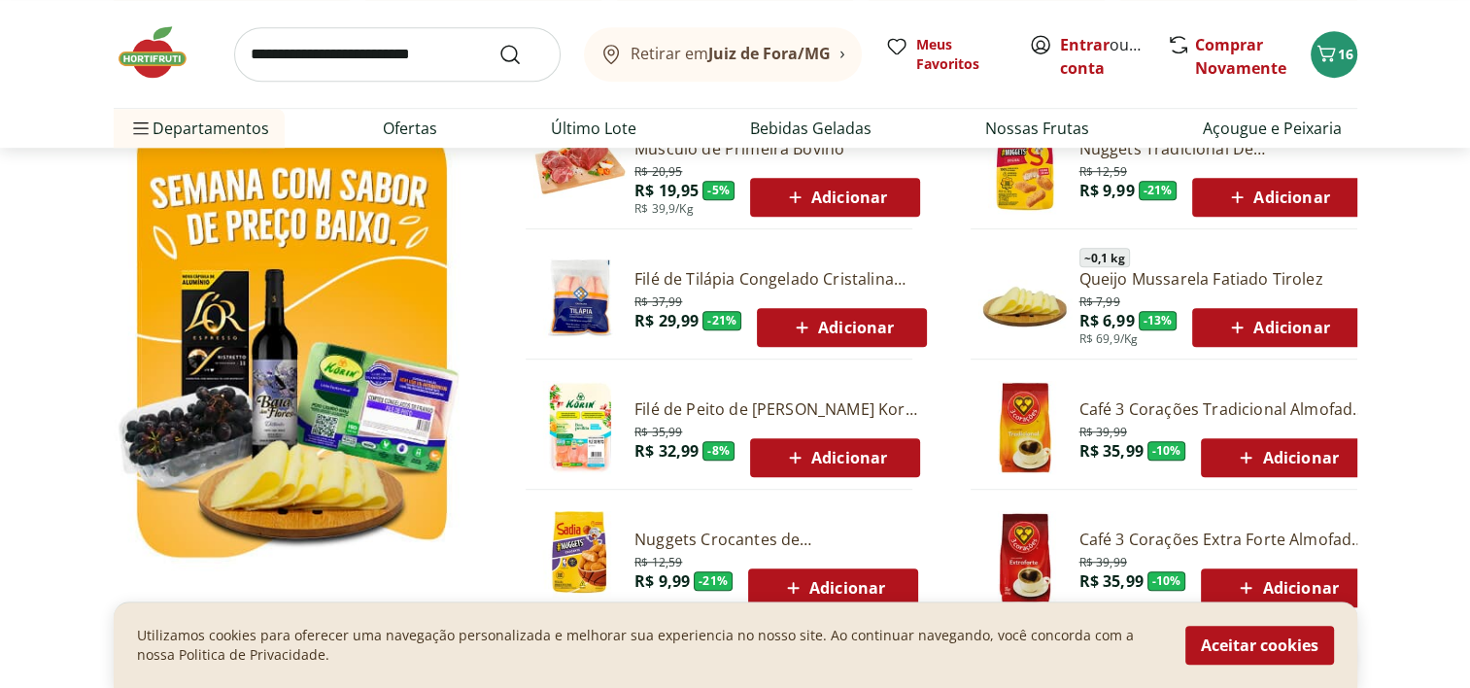
scroll to position [1652, 0]
